Goal: Check status: Check status

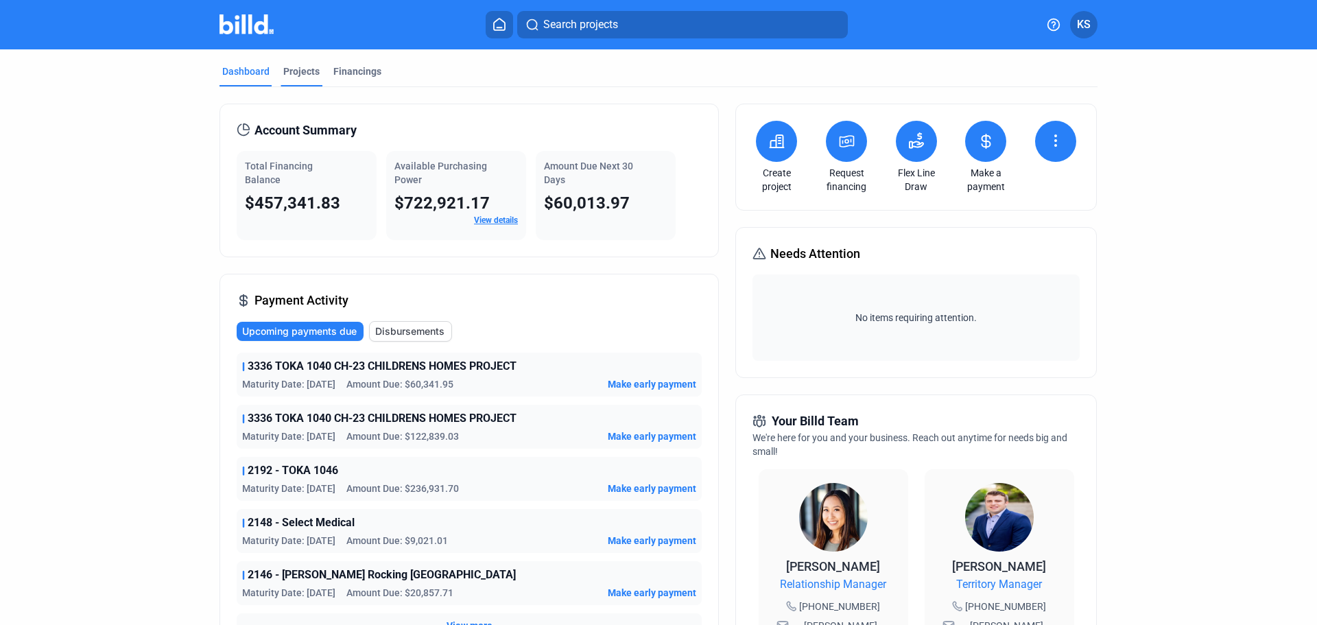
click at [294, 74] on div "Projects" at bounding box center [301, 71] width 36 height 14
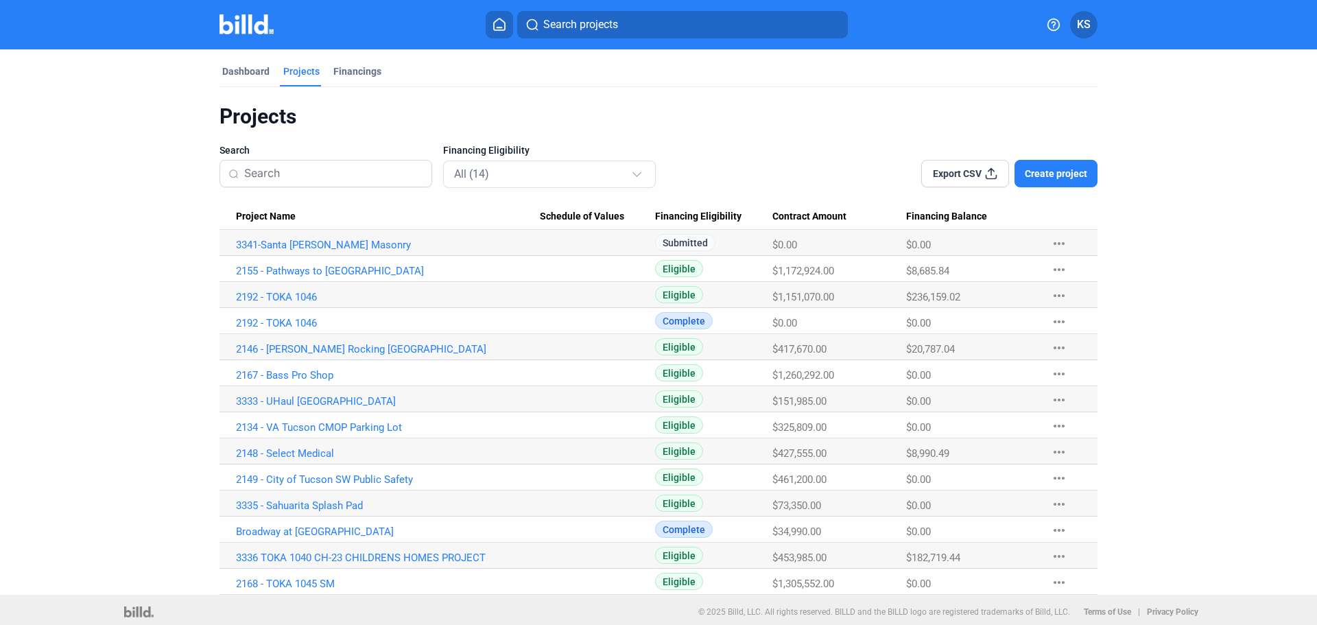
scroll to position [4, 0]
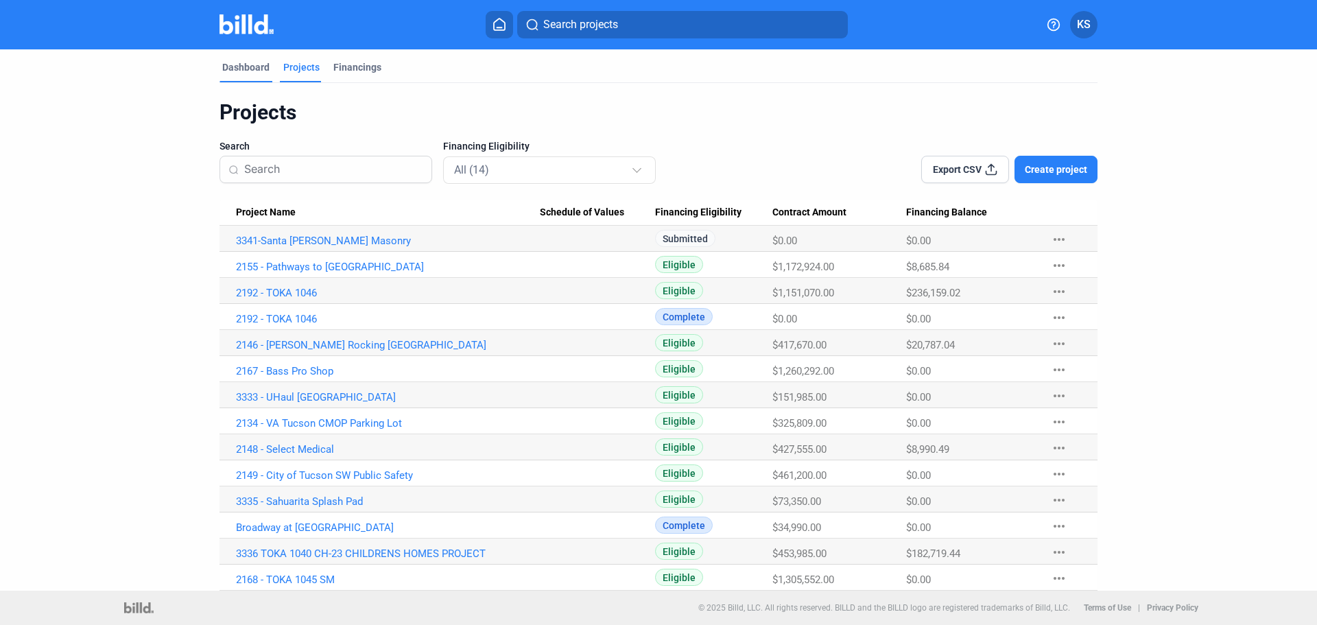
click at [241, 73] on div "Dashboard" at bounding box center [245, 67] width 47 height 14
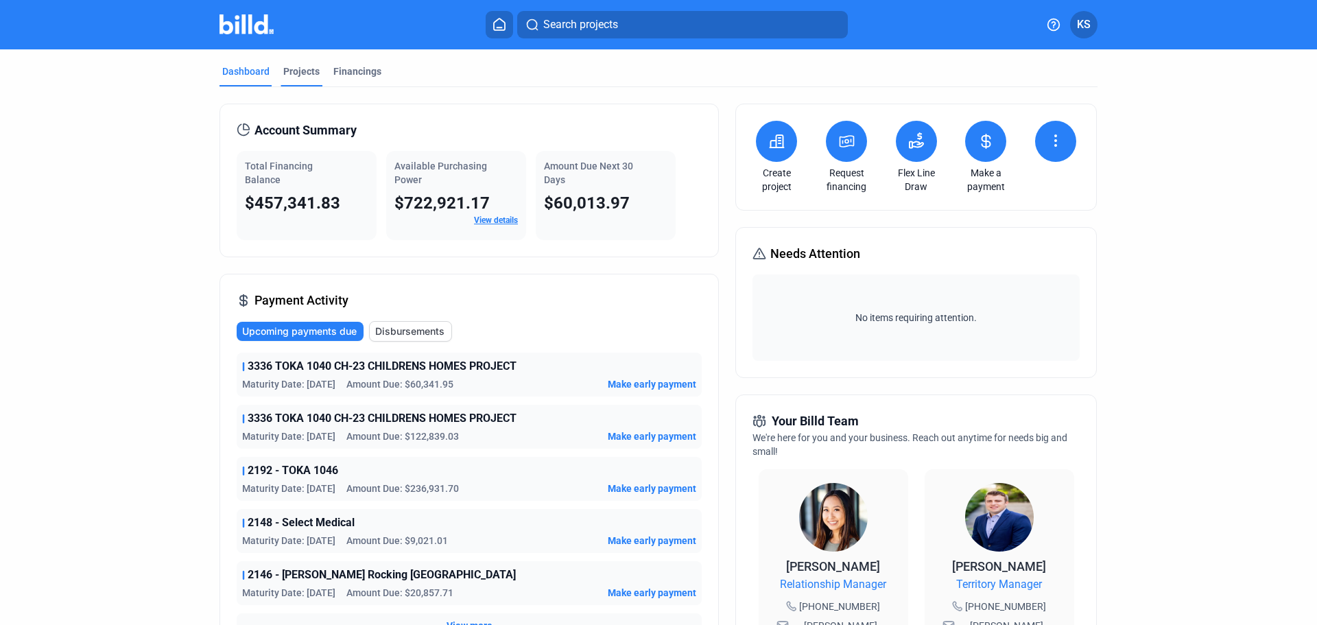
click at [287, 77] on div "Projects" at bounding box center [301, 71] width 36 height 14
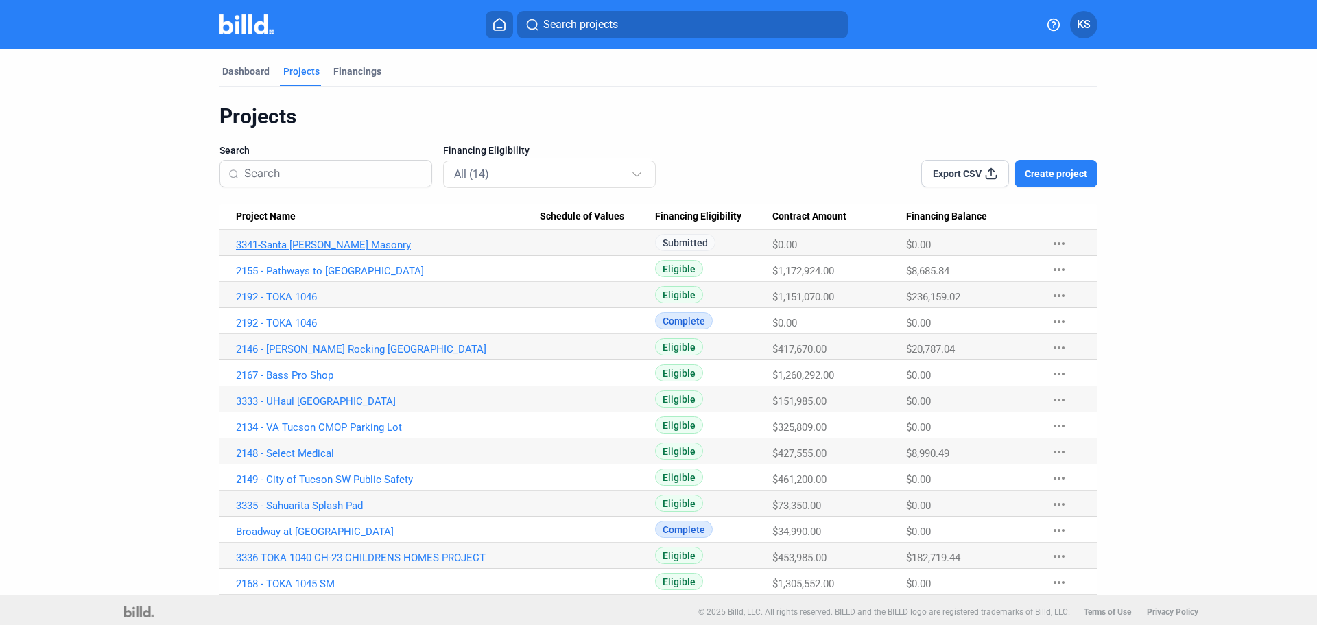
click at [278, 242] on link "3341-Santa [PERSON_NAME] Masonry" at bounding box center [388, 245] width 304 height 12
click at [254, 324] on link "2192 - TOKA 1046" at bounding box center [388, 323] width 304 height 12
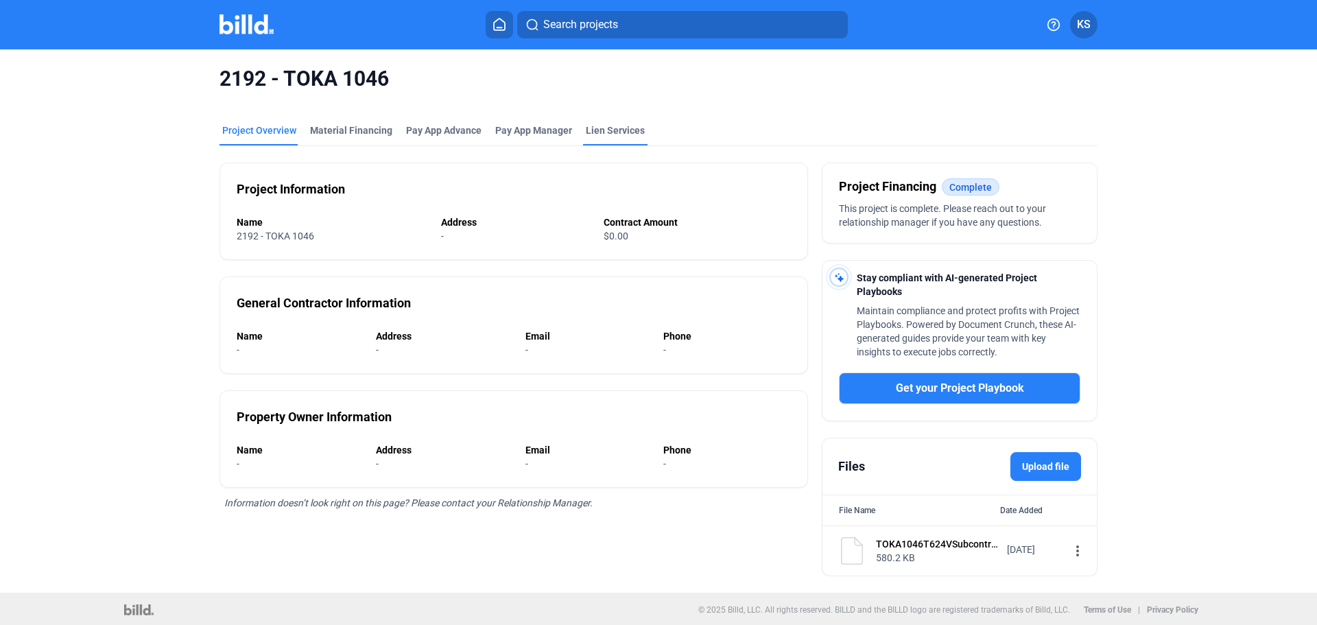
click at [590, 134] on div "Lien Services" at bounding box center [615, 130] width 59 height 14
